Goal: Complete application form

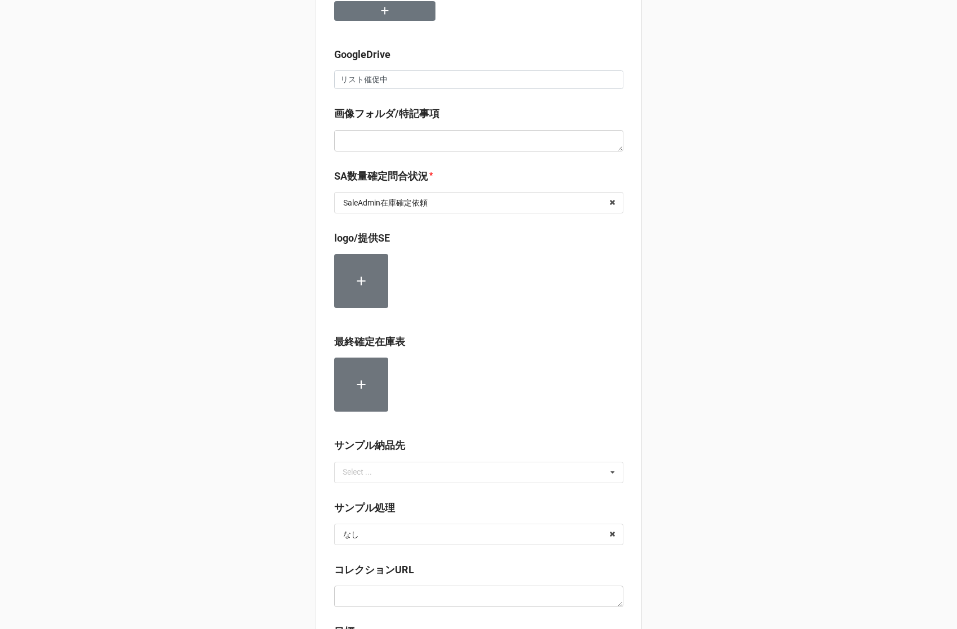
scroll to position [295, 0]
drag, startPoint x: 401, startPoint y: 73, endPoint x: 278, endPoint y: 78, distance: 123.4
click at [278, 78] on div "セール検索 👫 | S56874 | [DATE] | K-SWISS | 251013KSWI | 株式会社ドウシシャ | ドウシシャ | [PERSON_…" at bounding box center [478, 439] width 957 height 1468
paste input "[URL][DOMAIN_NAME]"
type input "[URL][DOMAIN_NAME]リスト催促中"
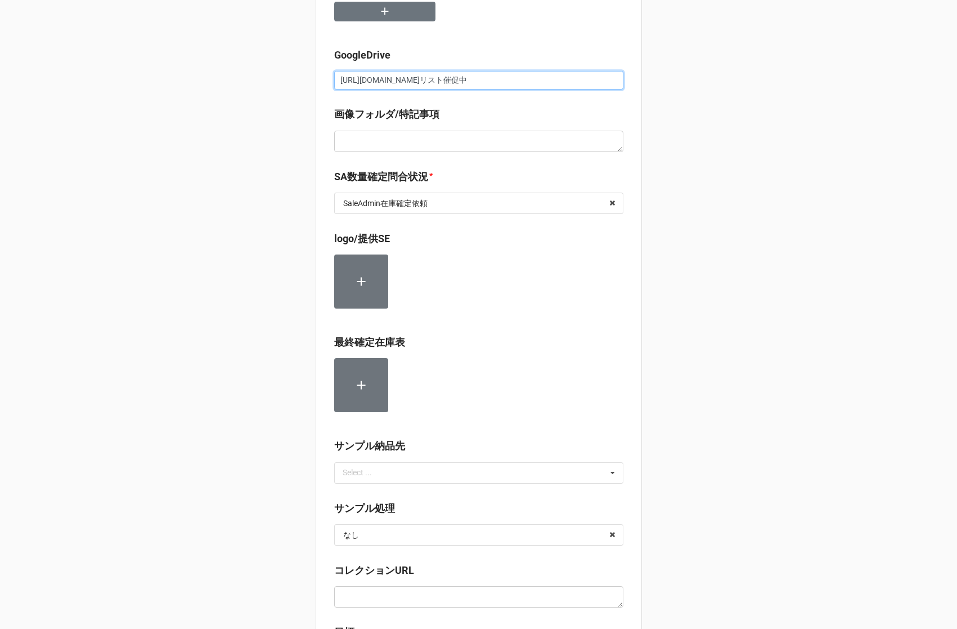
scroll to position [0, 185]
click at [393, 81] on input "[URL][DOMAIN_NAME]リスト催促中" at bounding box center [478, 80] width 289 height 19
paste input "[URL][DOMAIN_NAME]"
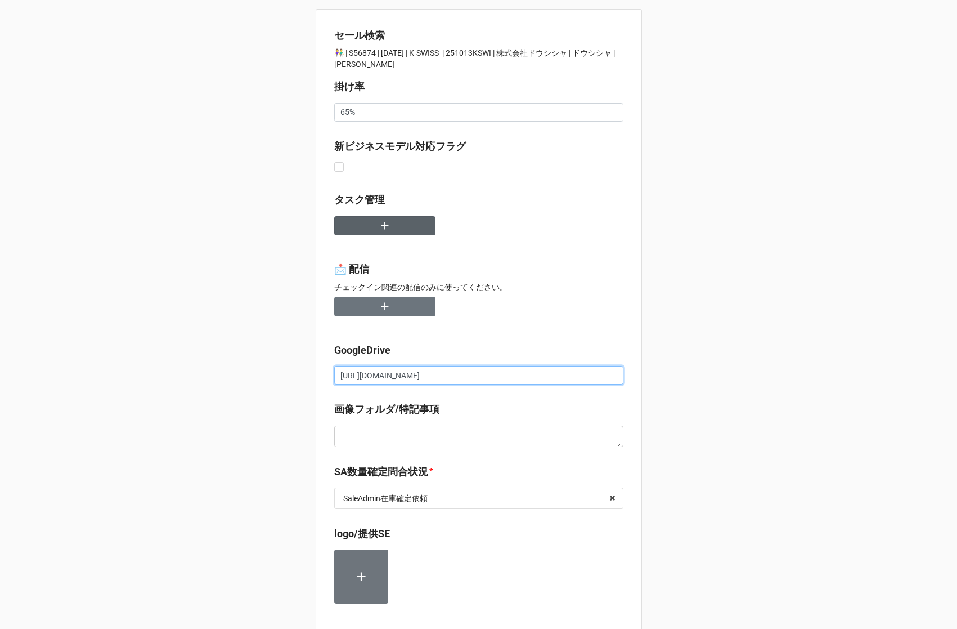
type input "[URL][DOMAIN_NAME]"
click at [371, 222] on button "button" at bounding box center [384, 226] width 101 height 20
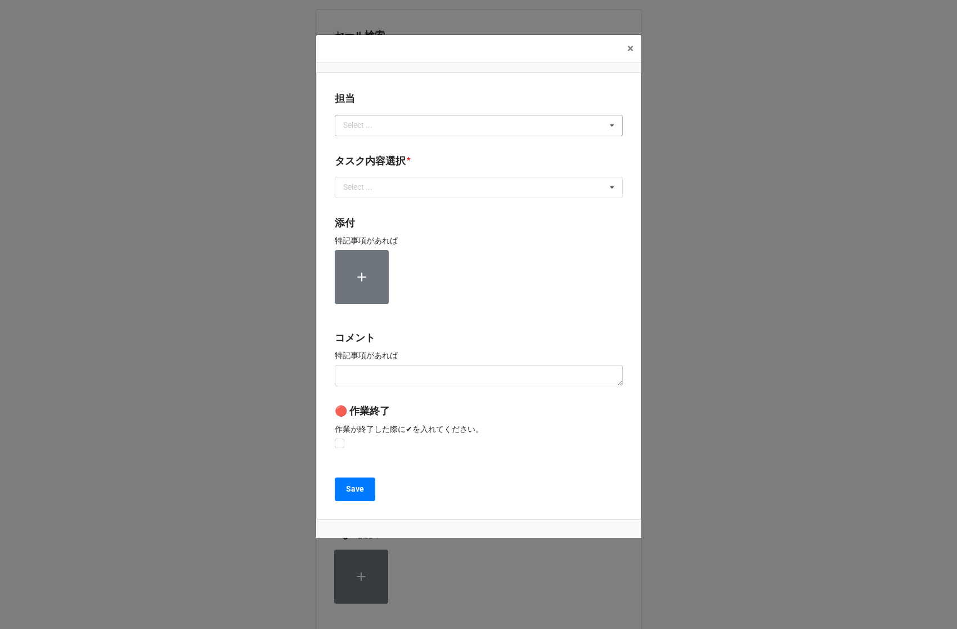
click at [360, 126] on div "Select ..." at bounding box center [364, 125] width 48 height 13
type input "川島"
click at [365, 146] on div "川島" at bounding box center [478, 146] width 287 height 21
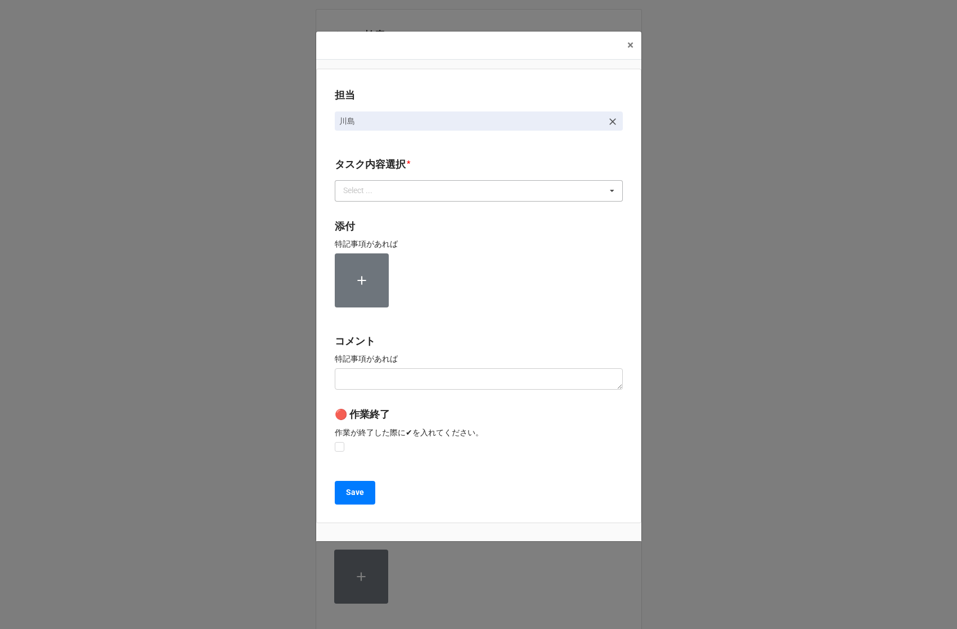
click at [362, 197] on div "Select ..." at bounding box center [364, 190] width 48 height 13
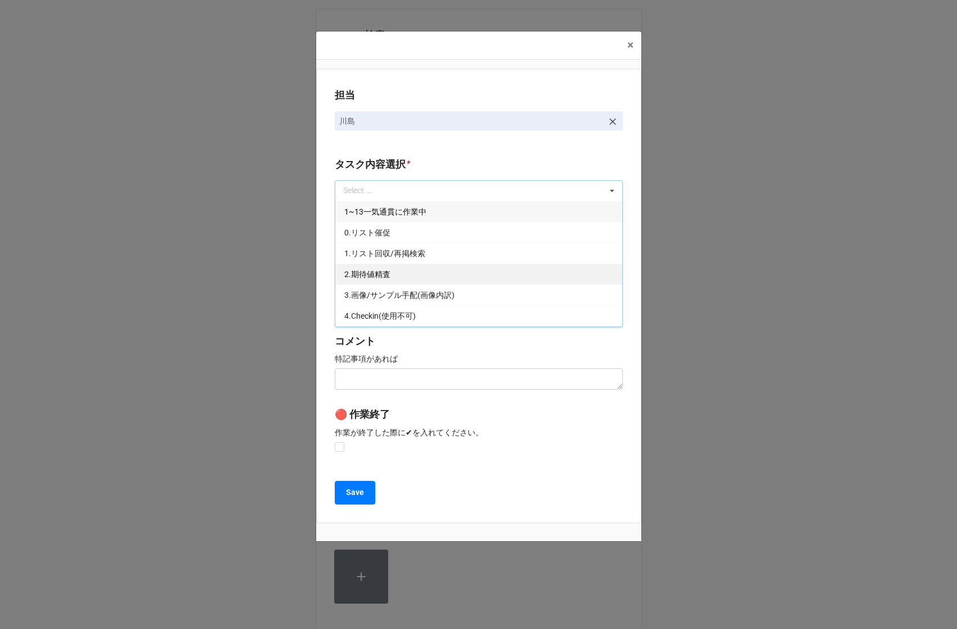
click at [360, 270] on span "2.期待値精査" at bounding box center [367, 274] width 46 height 9
click at [323, 261] on div "担当 [PERSON_NAME][GEOGRAPHIC_DATA]内容選択 * 2.期待値精査 1~13一気通貫に作業中 0.リスト催促 1.リスト回収/再掲…" at bounding box center [478, 296] width 325 height 454
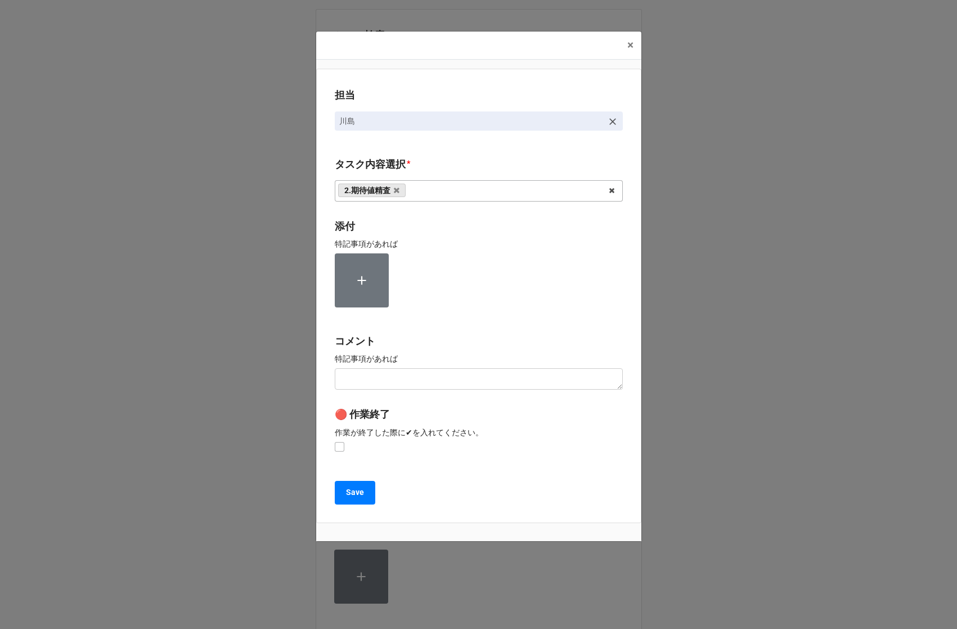
click at [339, 441] on div "🔴 作業終了 作業が終了した際に✔︎を入れてください。" at bounding box center [479, 430] width 288 height 48
click at [342, 442] on label at bounding box center [340, 442] width 10 height 0
checkbox input "true"
click at [347, 503] on button "Save" at bounding box center [355, 493] width 41 height 24
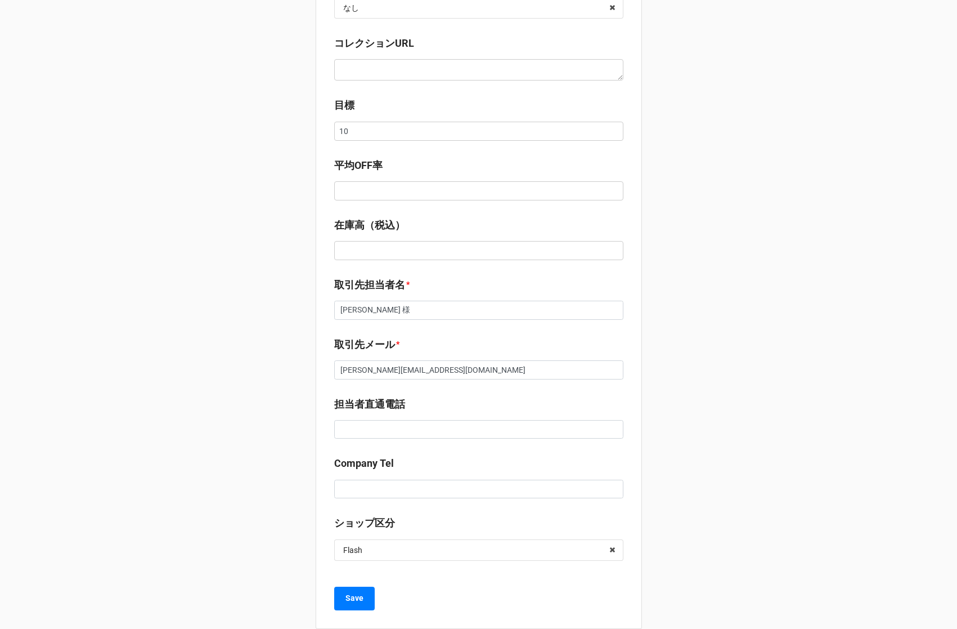
scroll to position [868, 0]
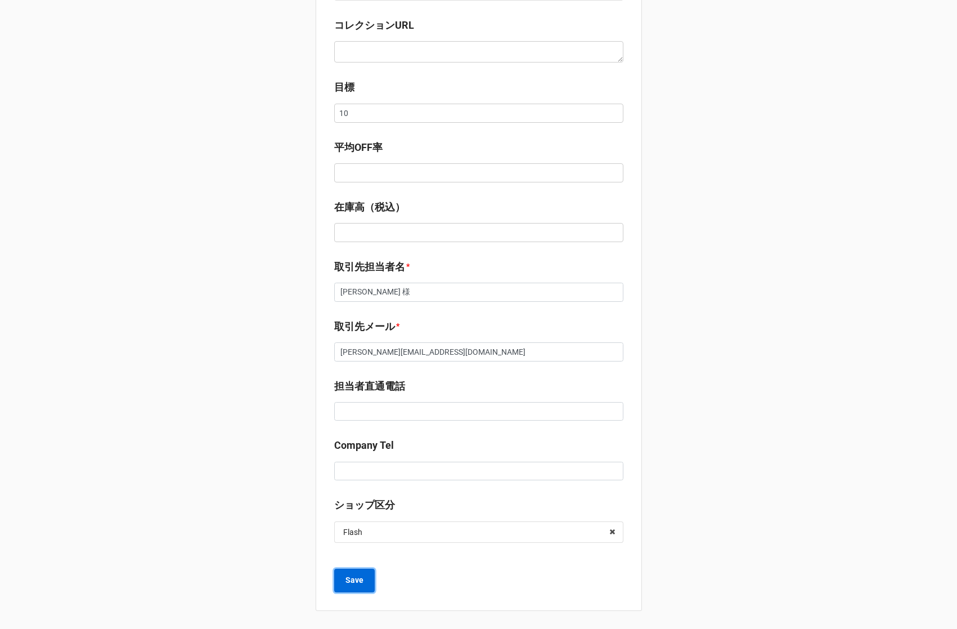
click at [356, 581] on b "Save" at bounding box center [355, 580] width 18 height 12
